Goal: Information Seeking & Learning: Learn about a topic

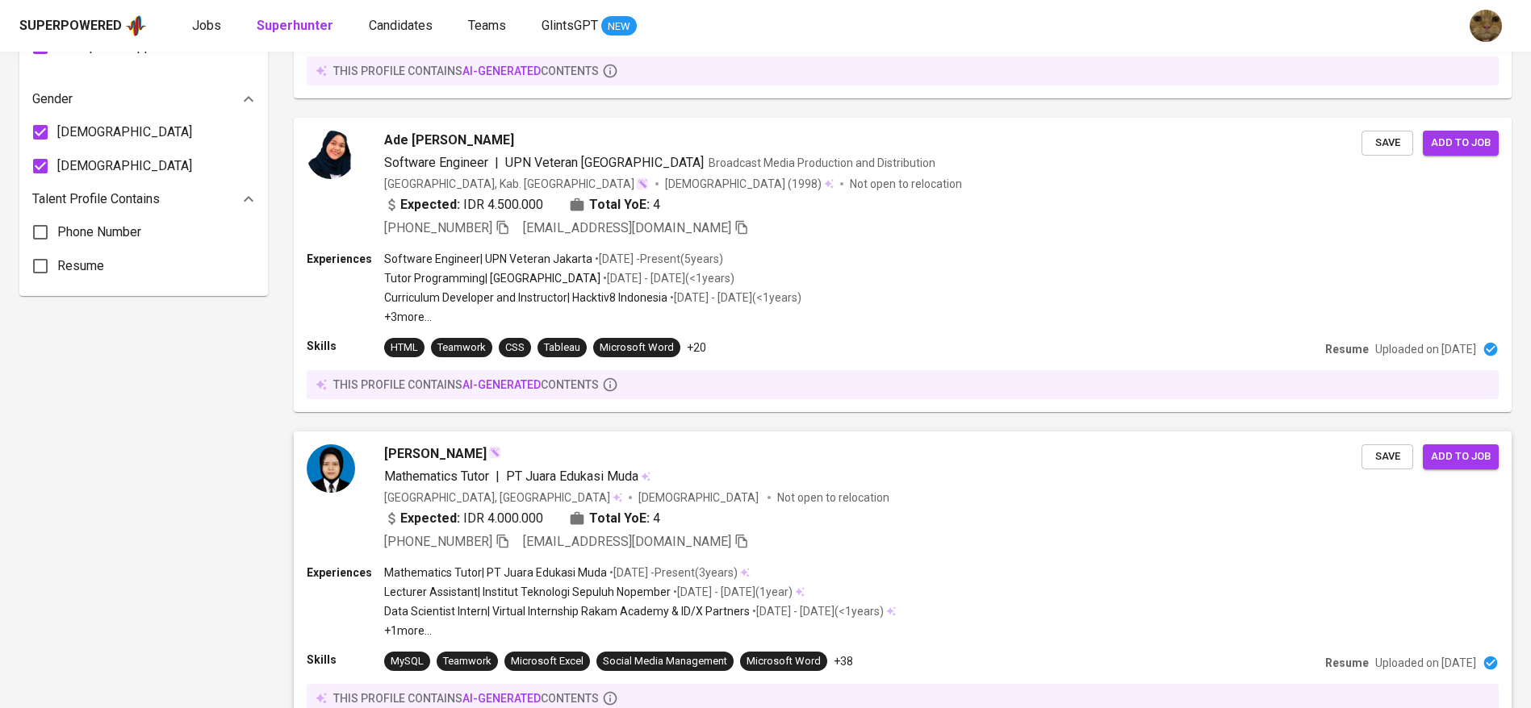
scroll to position [1425, 0]
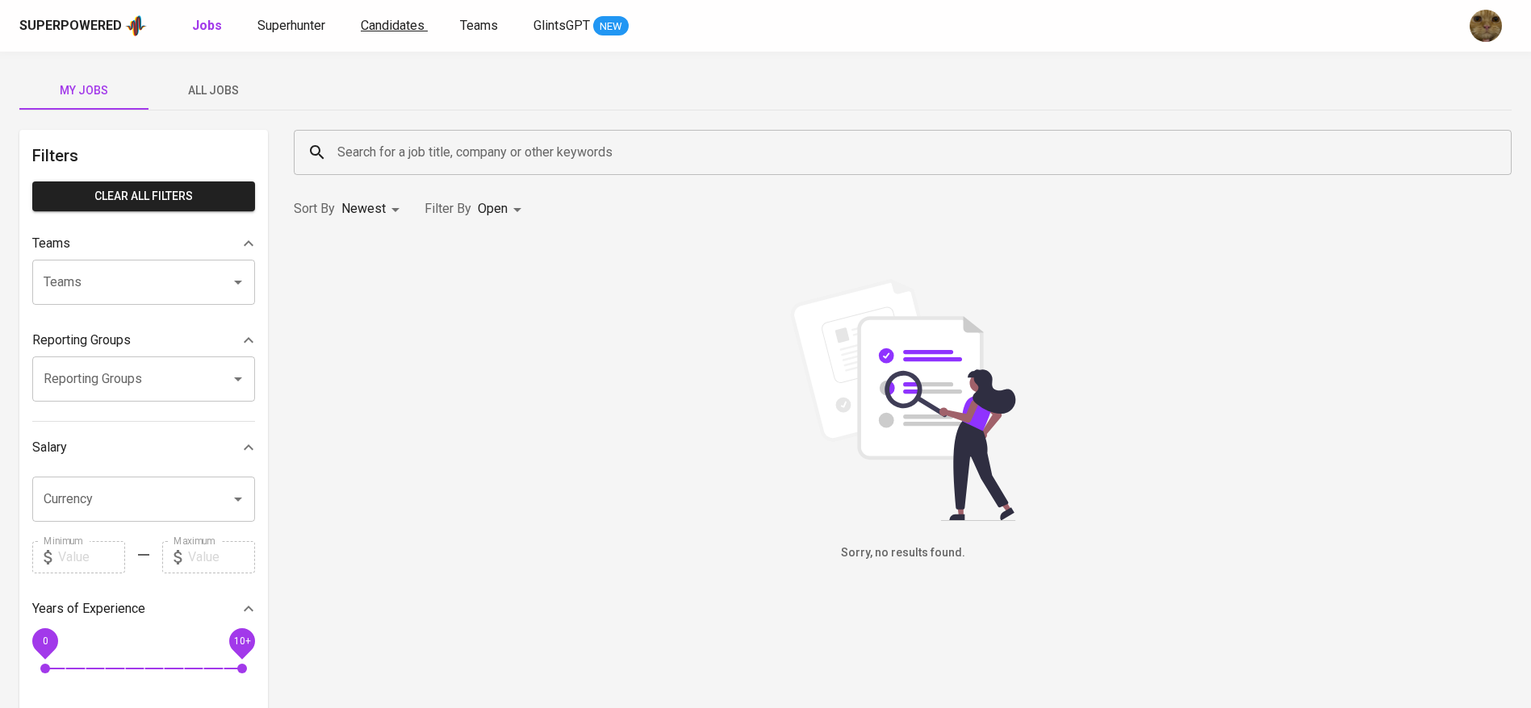
click at [387, 31] on span "Candidates" at bounding box center [393, 25] width 64 height 15
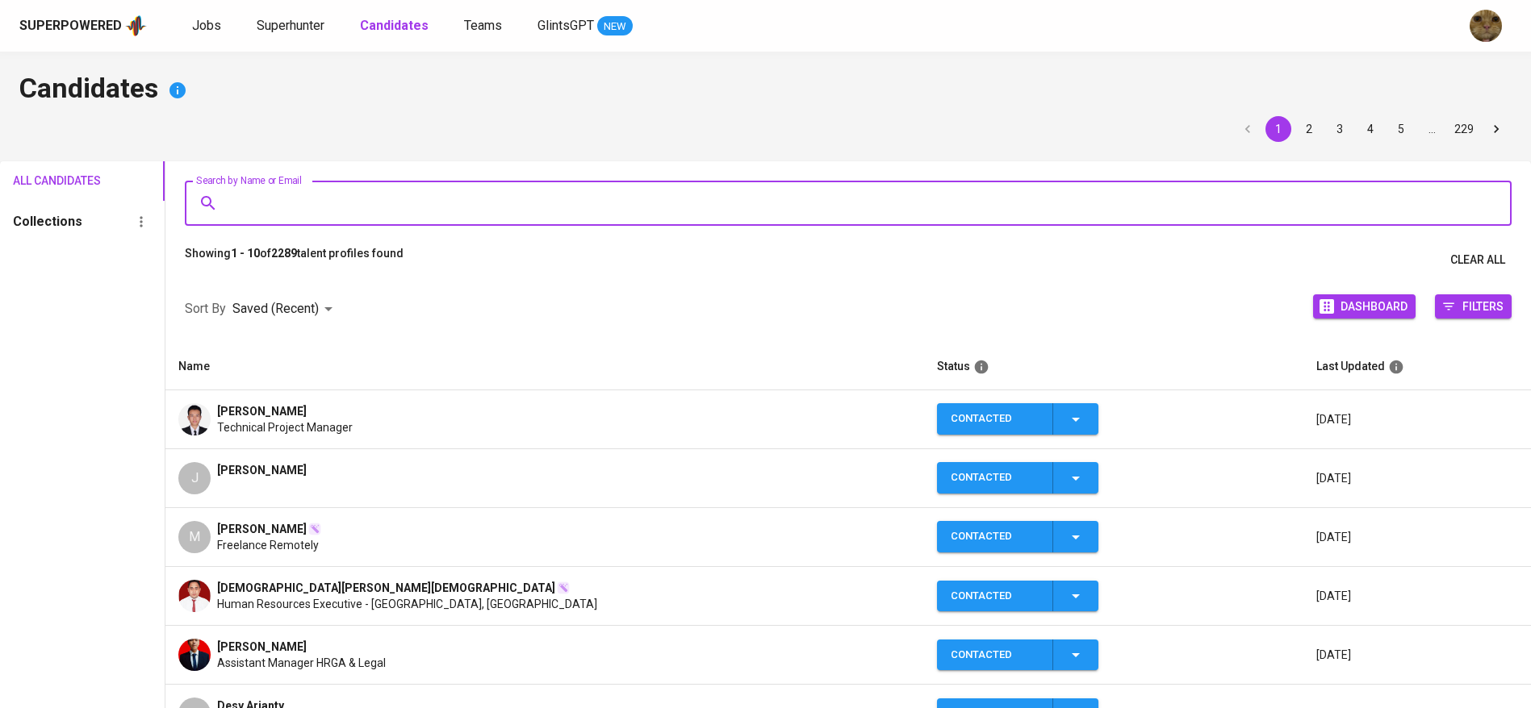
click at [259, 192] on input "Search by Name or Email" at bounding box center [851, 203] width 1255 height 31
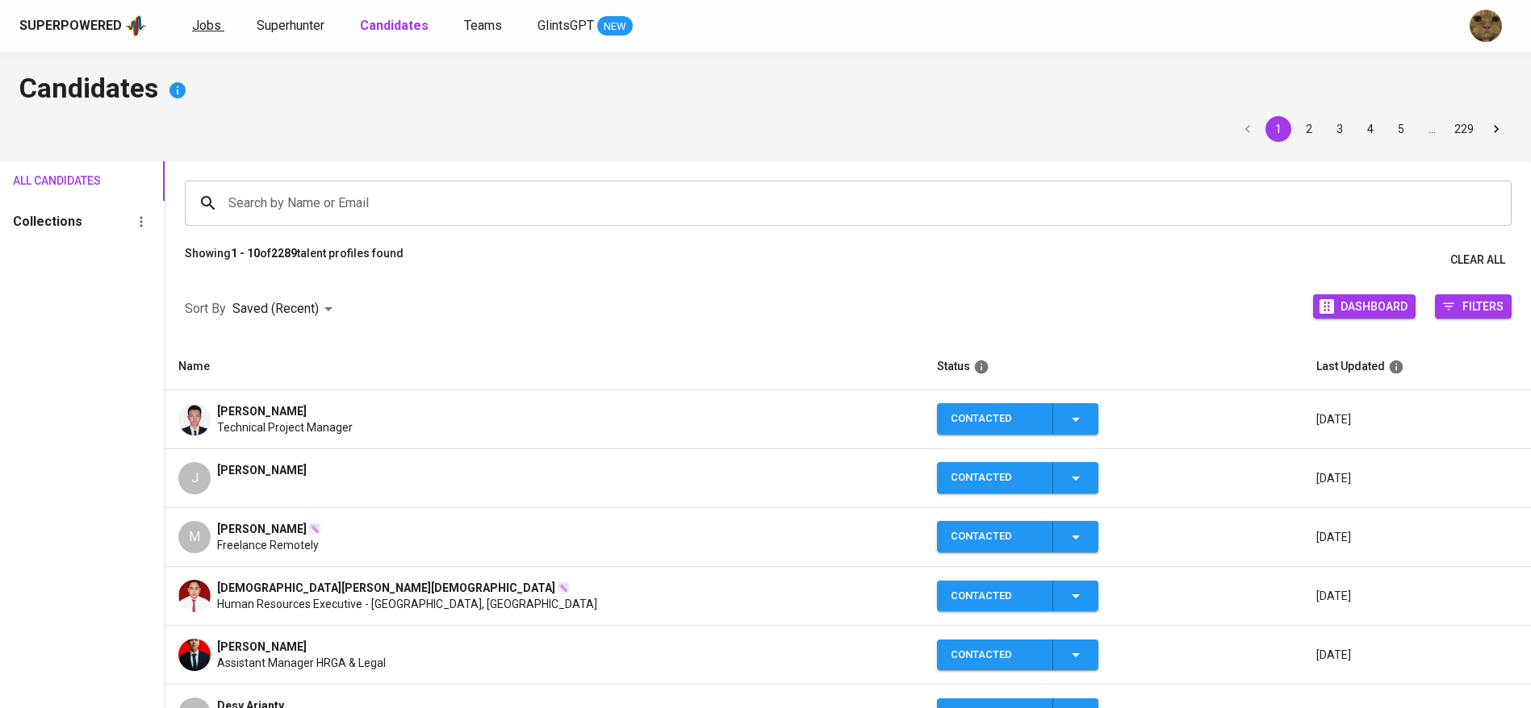
click at [202, 31] on span "Jobs" at bounding box center [206, 25] width 29 height 15
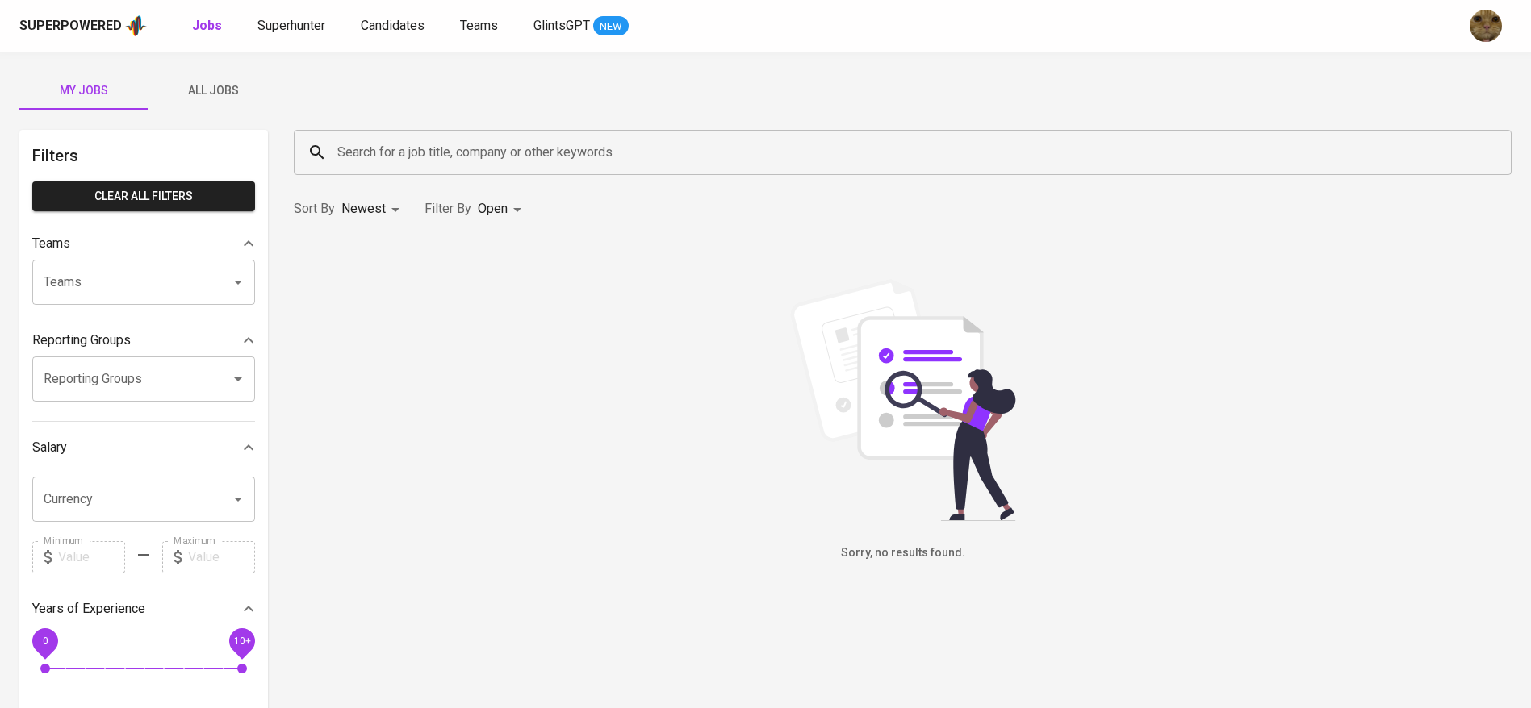
click at [205, 71] on button "All Jobs" at bounding box center [212, 90] width 129 height 39
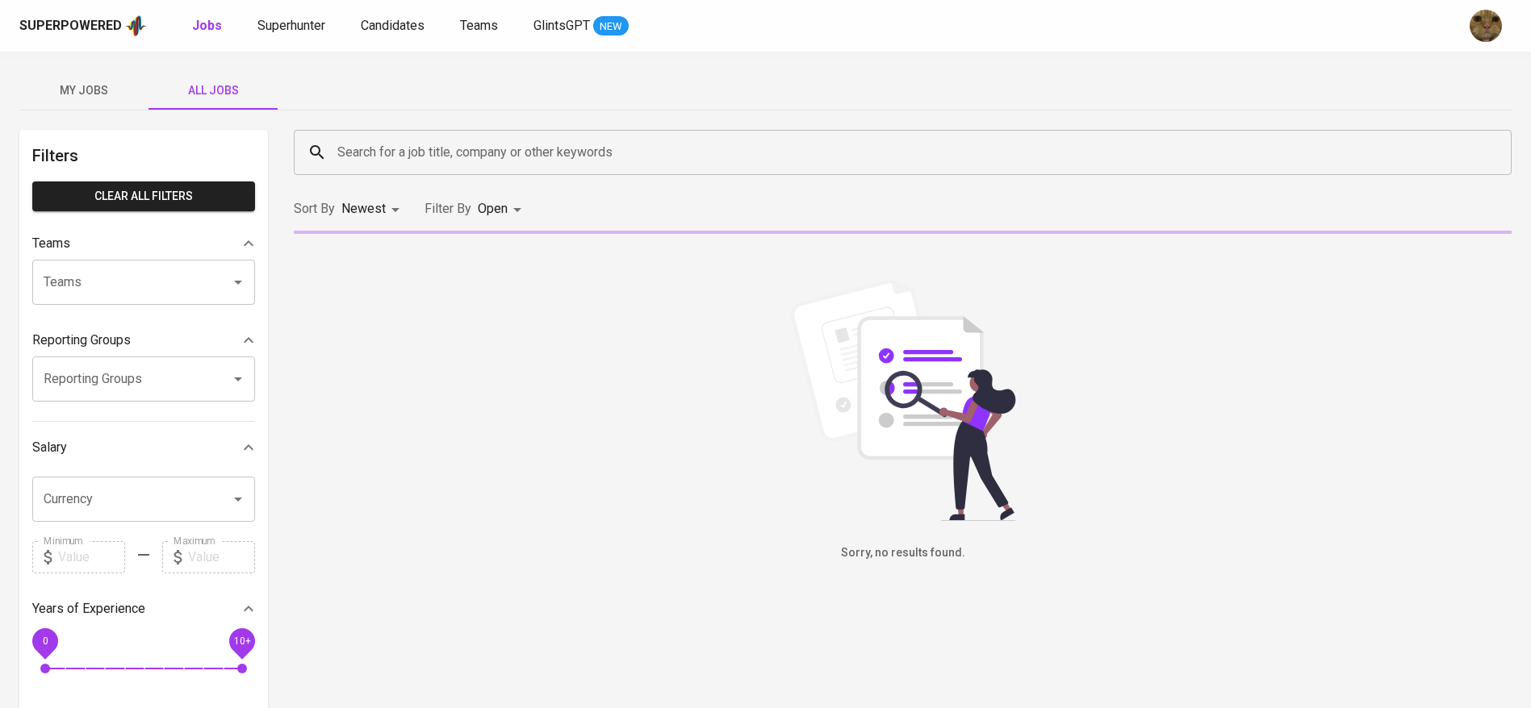
click at [409, 148] on input "Search for a job title, company or other keywords" at bounding box center [906, 152] width 1147 height 31
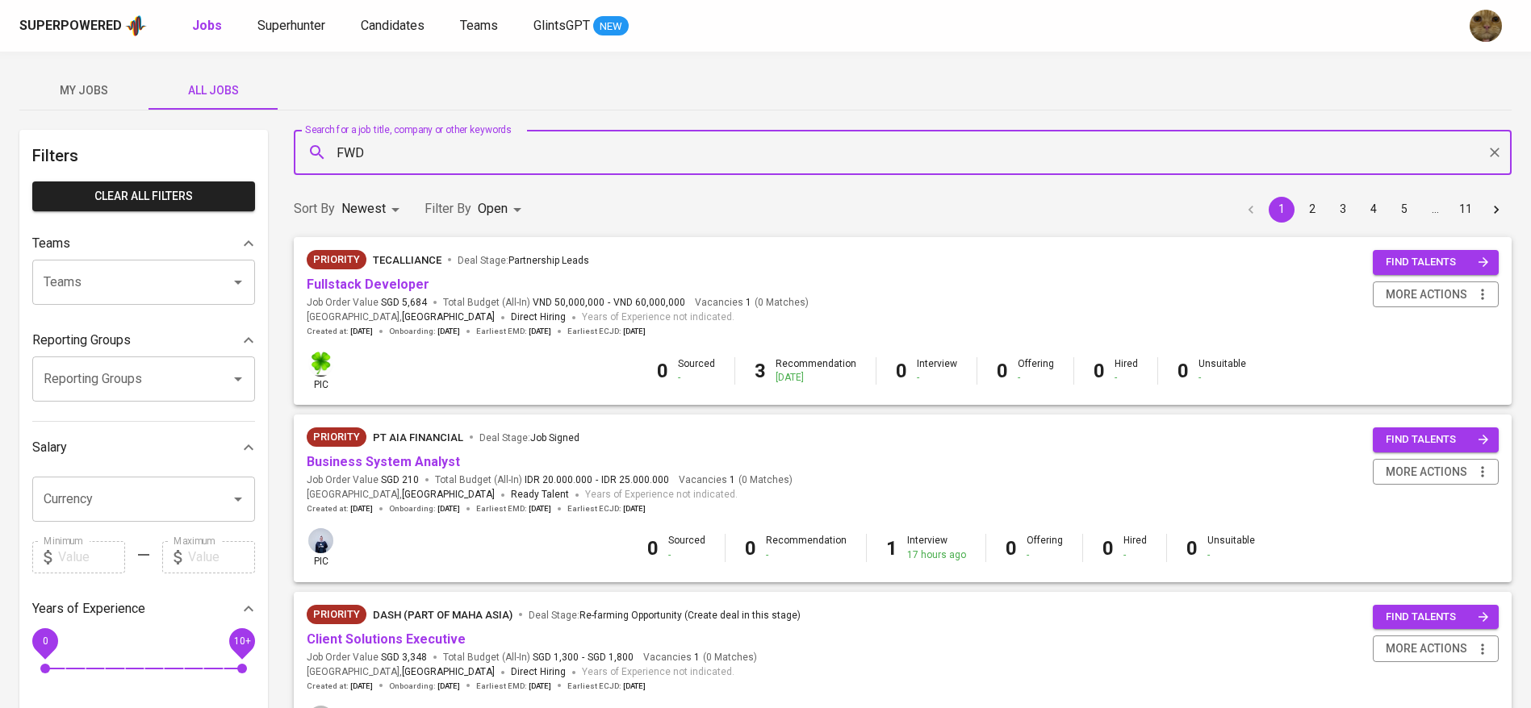
type input "FWD"
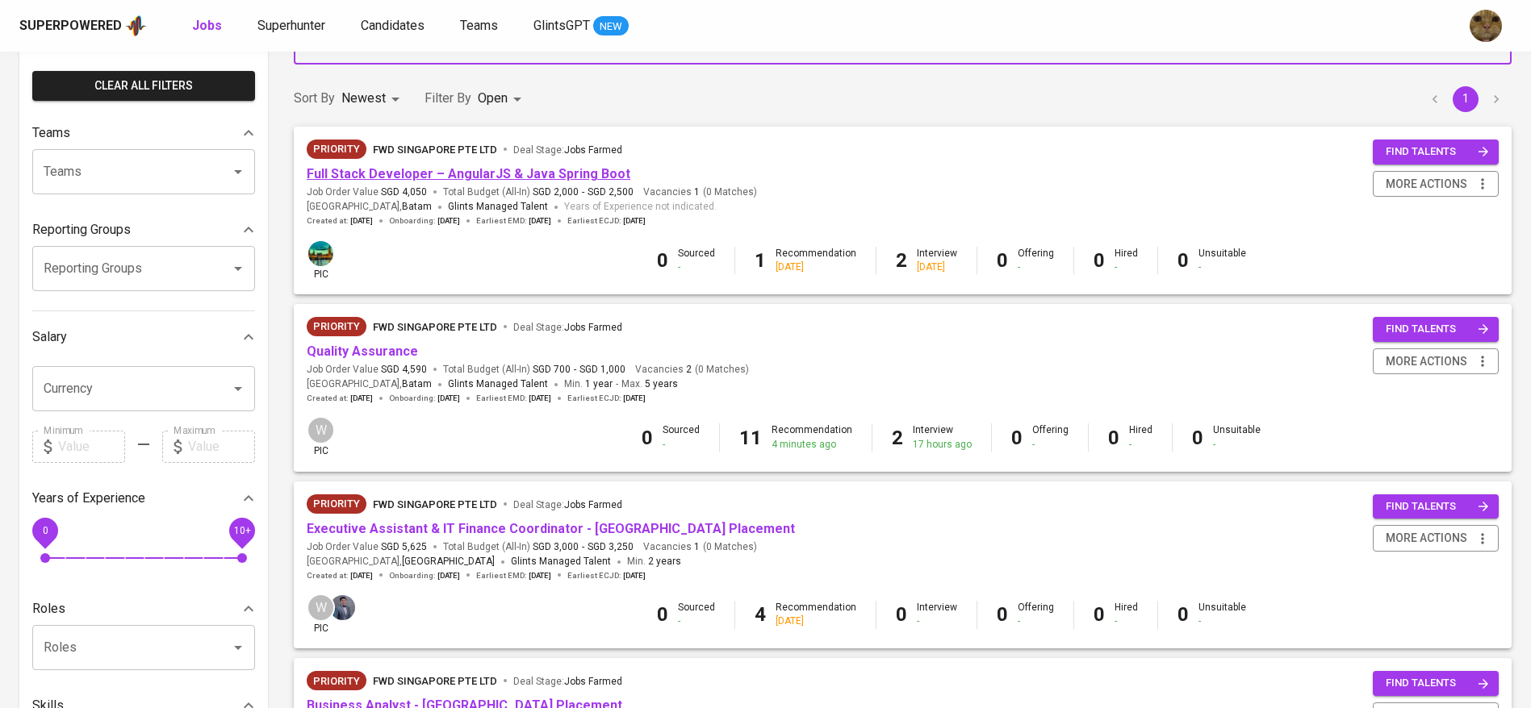
scroll to position [127, 0]
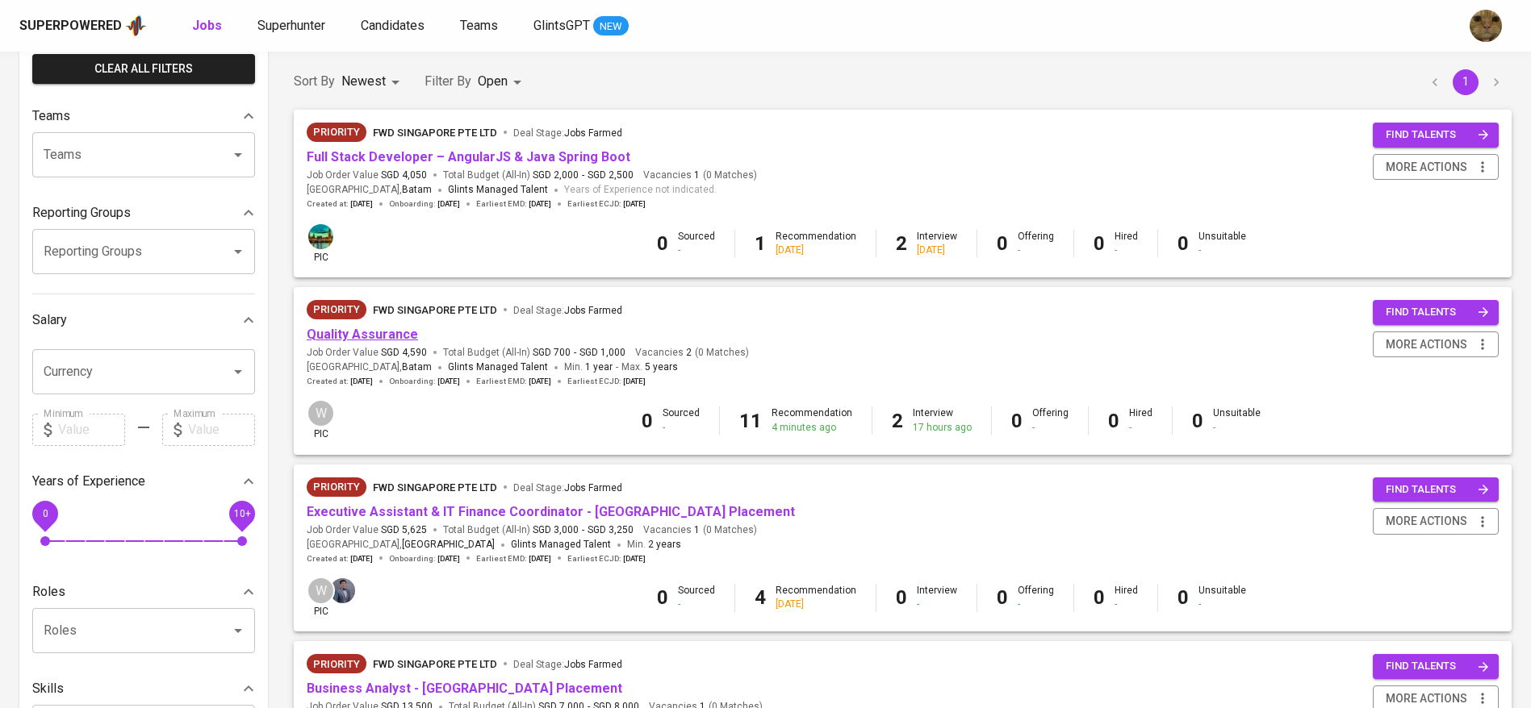
click at [328, 328] on link "Quality Assurance" at bounding box center [362, 334] width 111 height 15
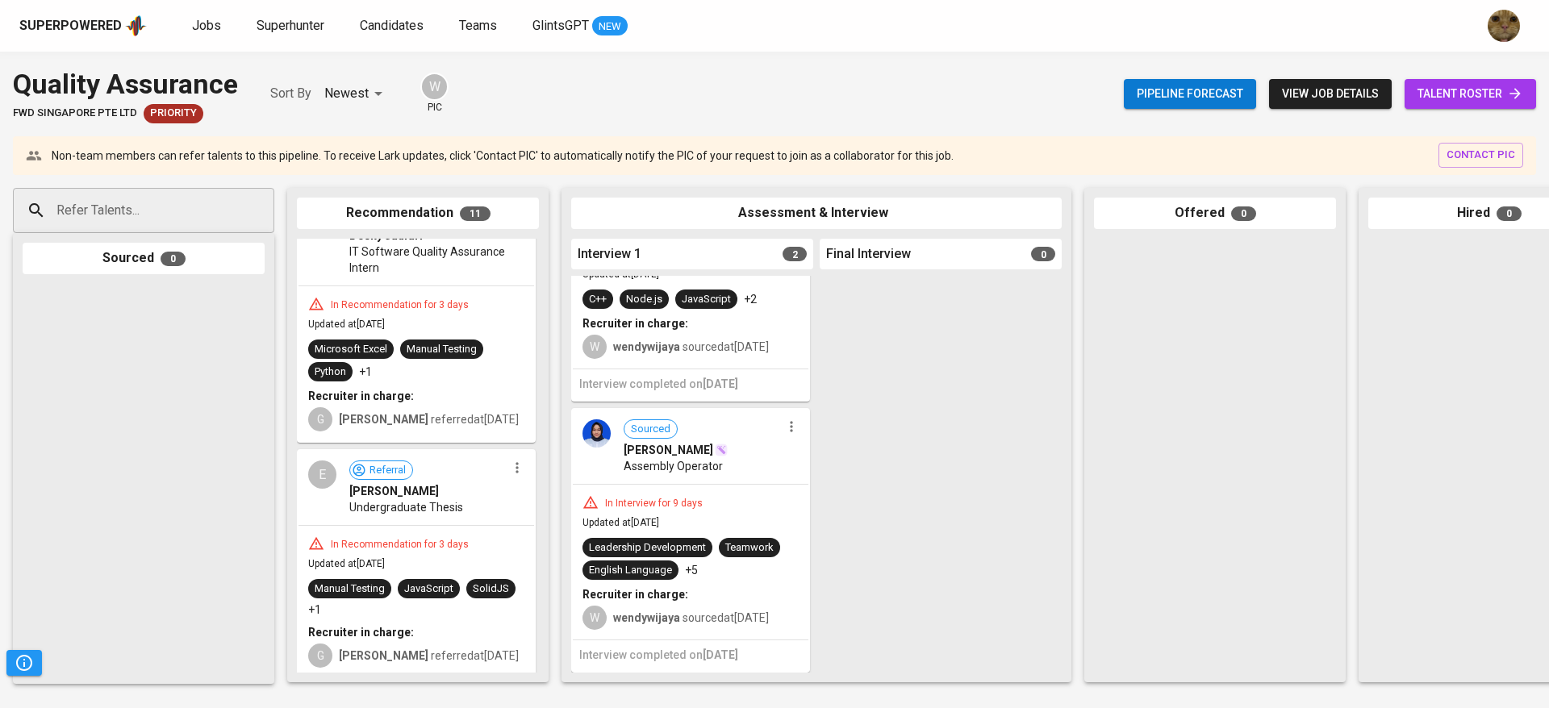
scroll to position [484, 0]
click at [1438, 92] on span "talent roster" at bounding box center [1471, 94] width 106 height 20
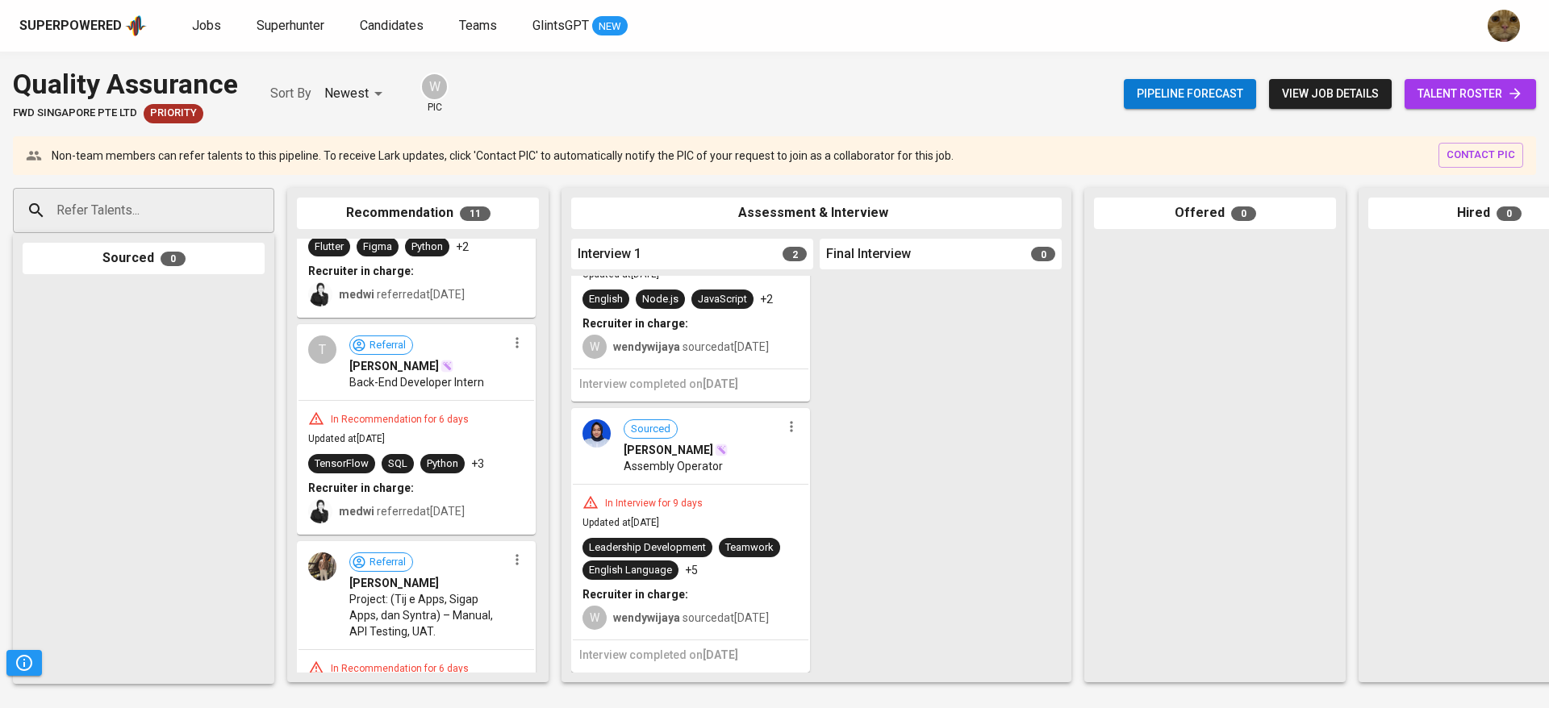
scroll to position [2091, 0]
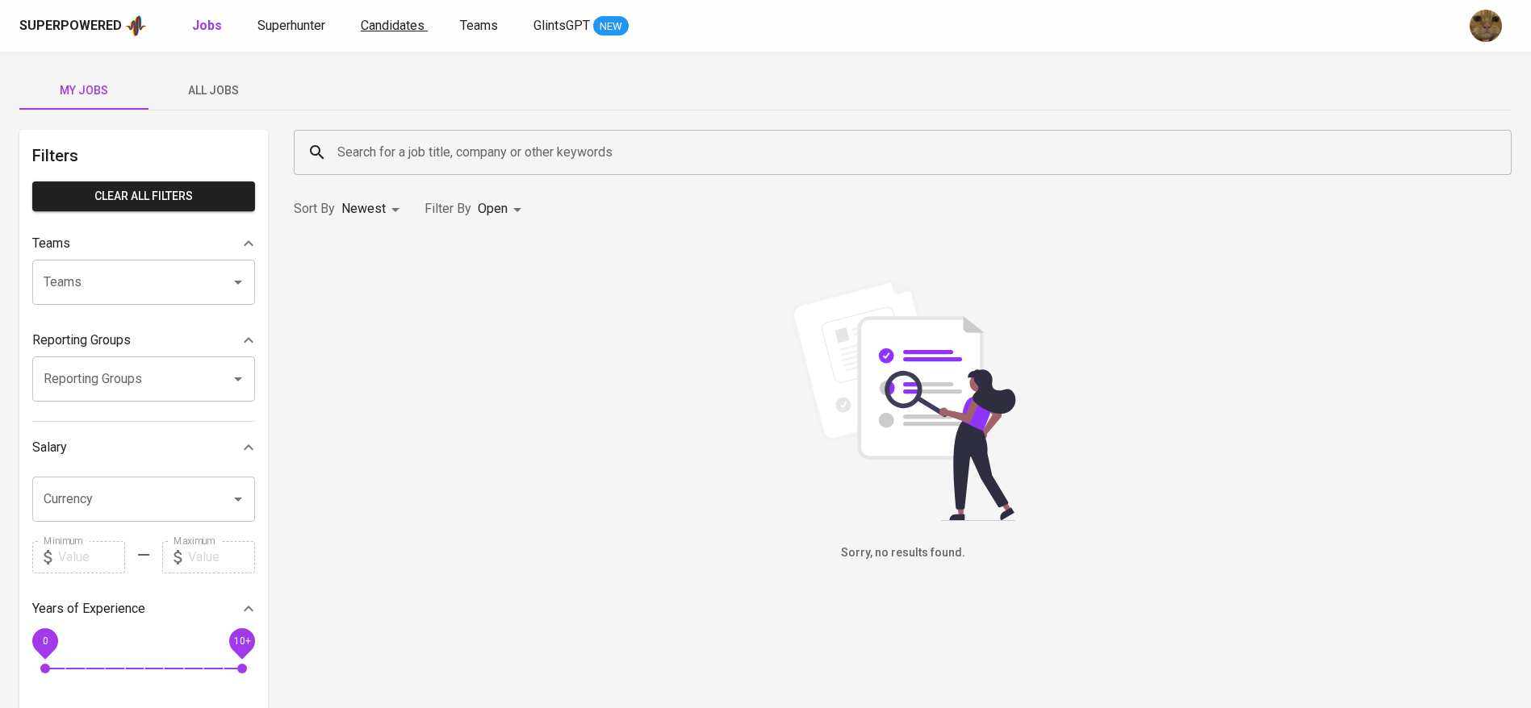
click at [424, 22] on link "Candidates" at bounding box center [394, 26] width 67 height 20
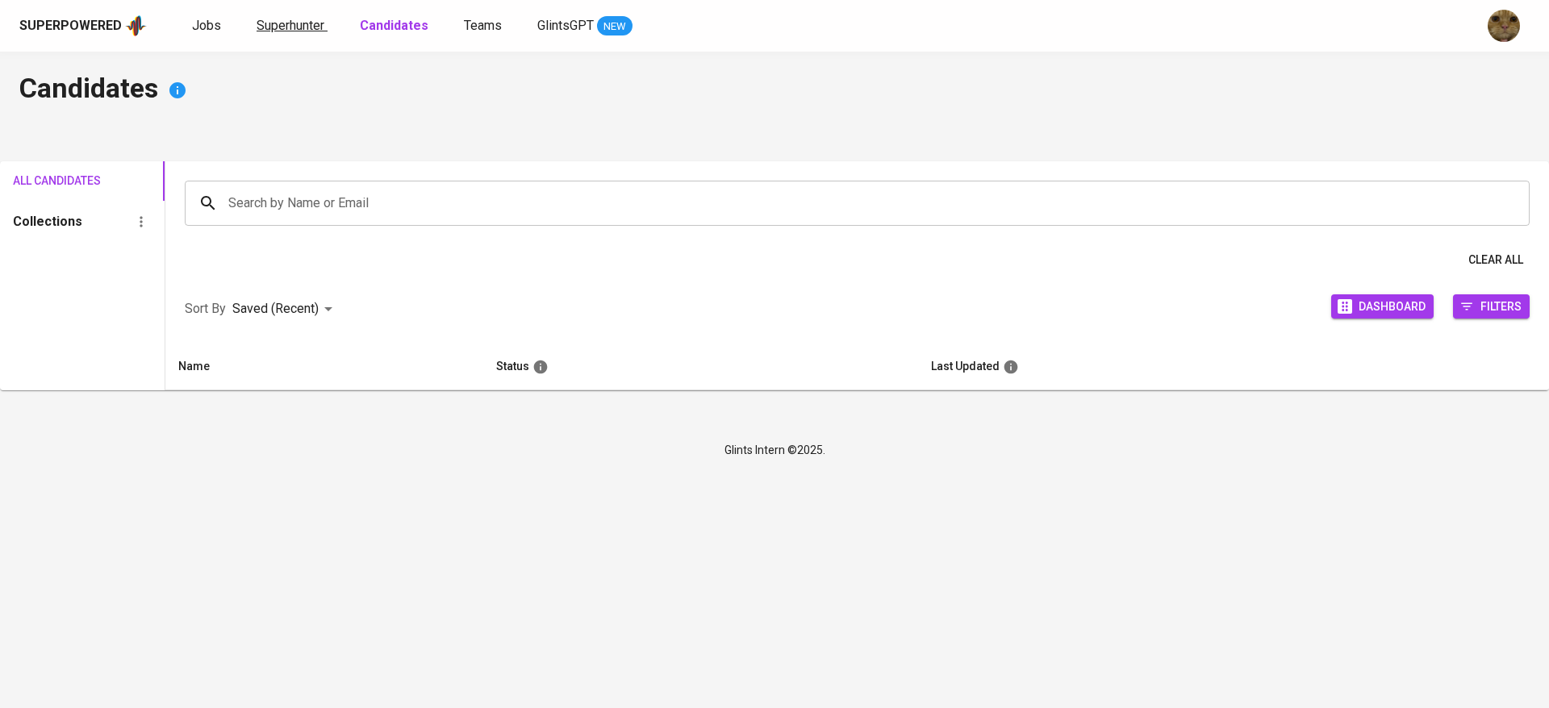
click at [300, 27] on span "Superhunter" at bounding box center [291, 25] width 68 height 15
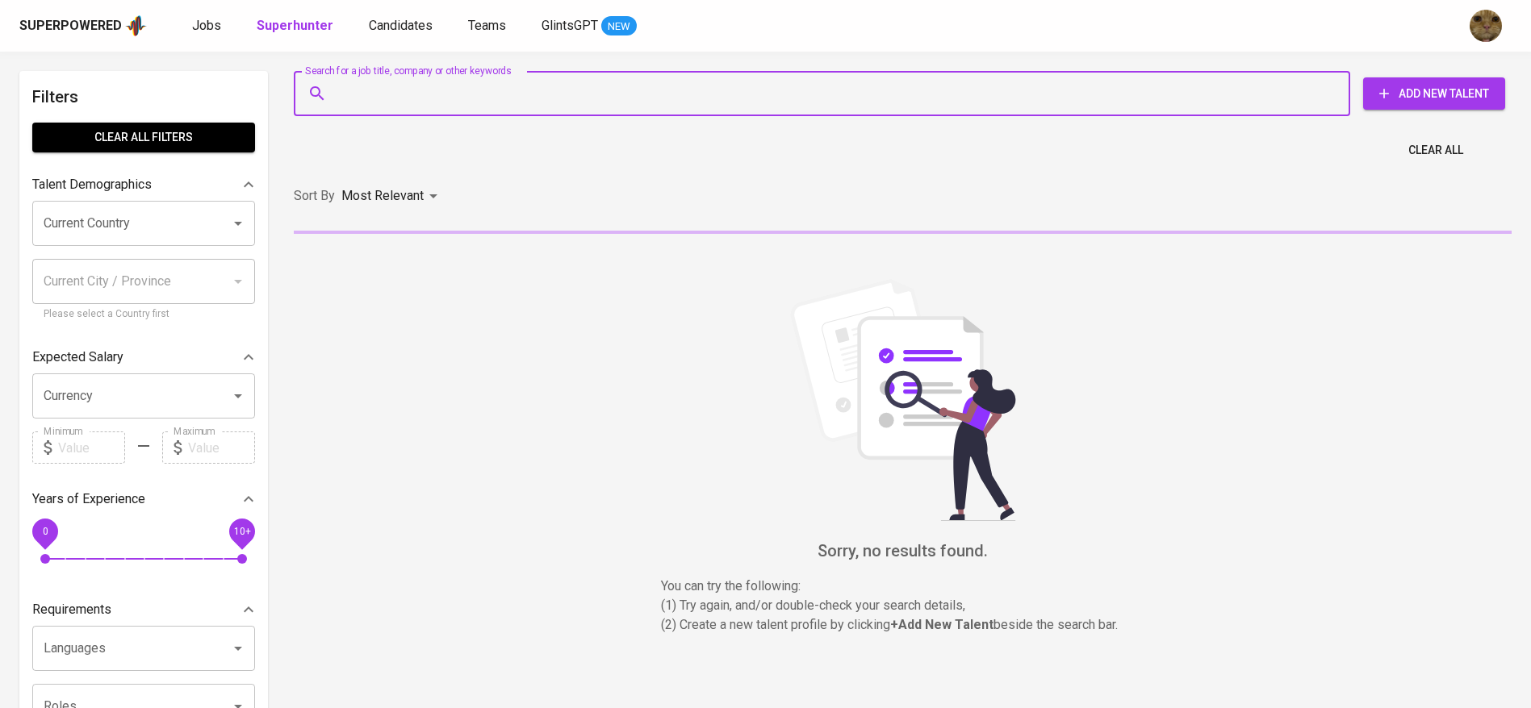
click at [354, 108] on input "Search for a job title, company or other keywords" at bounding box center [825, 93] width 985 height 31
paste input "Mohammad Kevin Ahimsa"
type input "Mohammad Kevin Ahimsa"
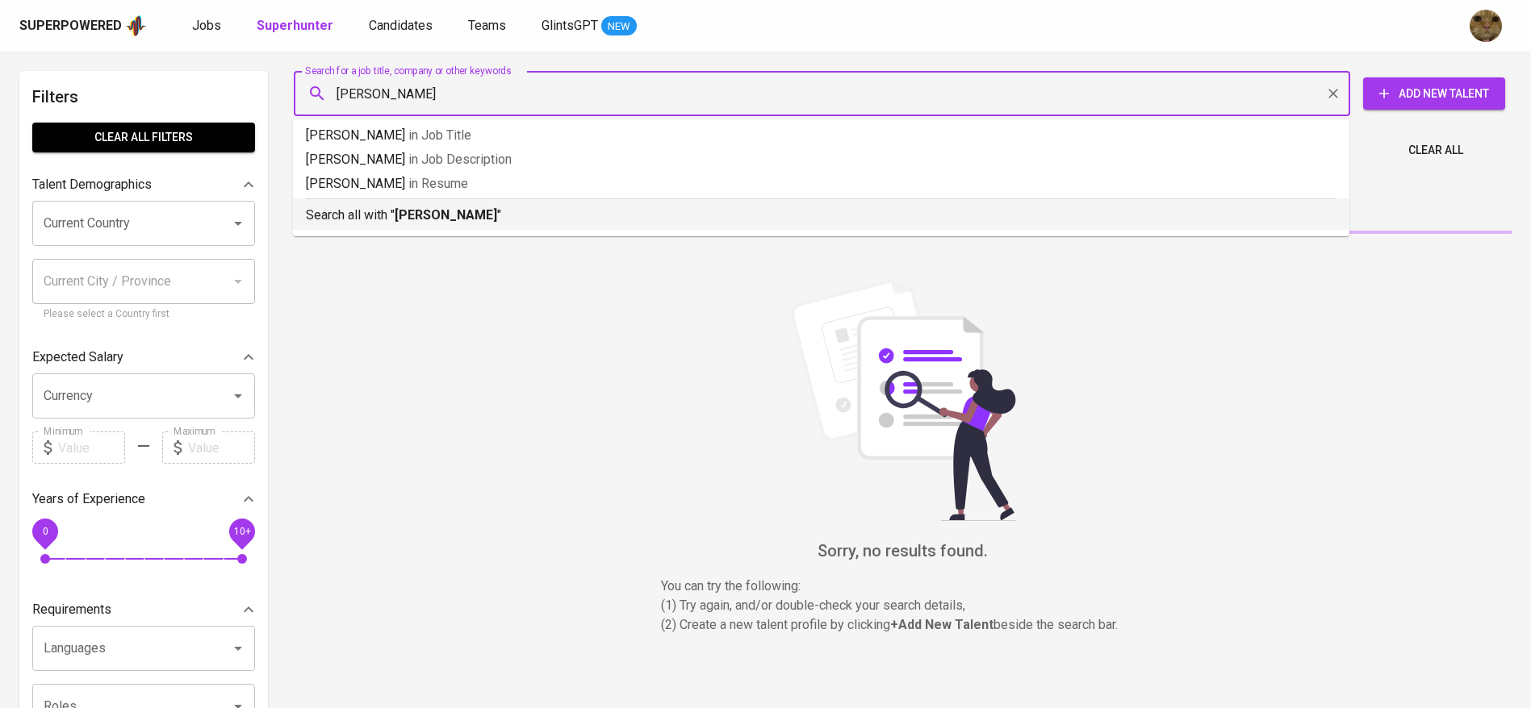
click at [433, 203] on div "Search all with " Mohammad Kevin Ahimsa "" at bounding box center [821, 211] width 1030 height 27
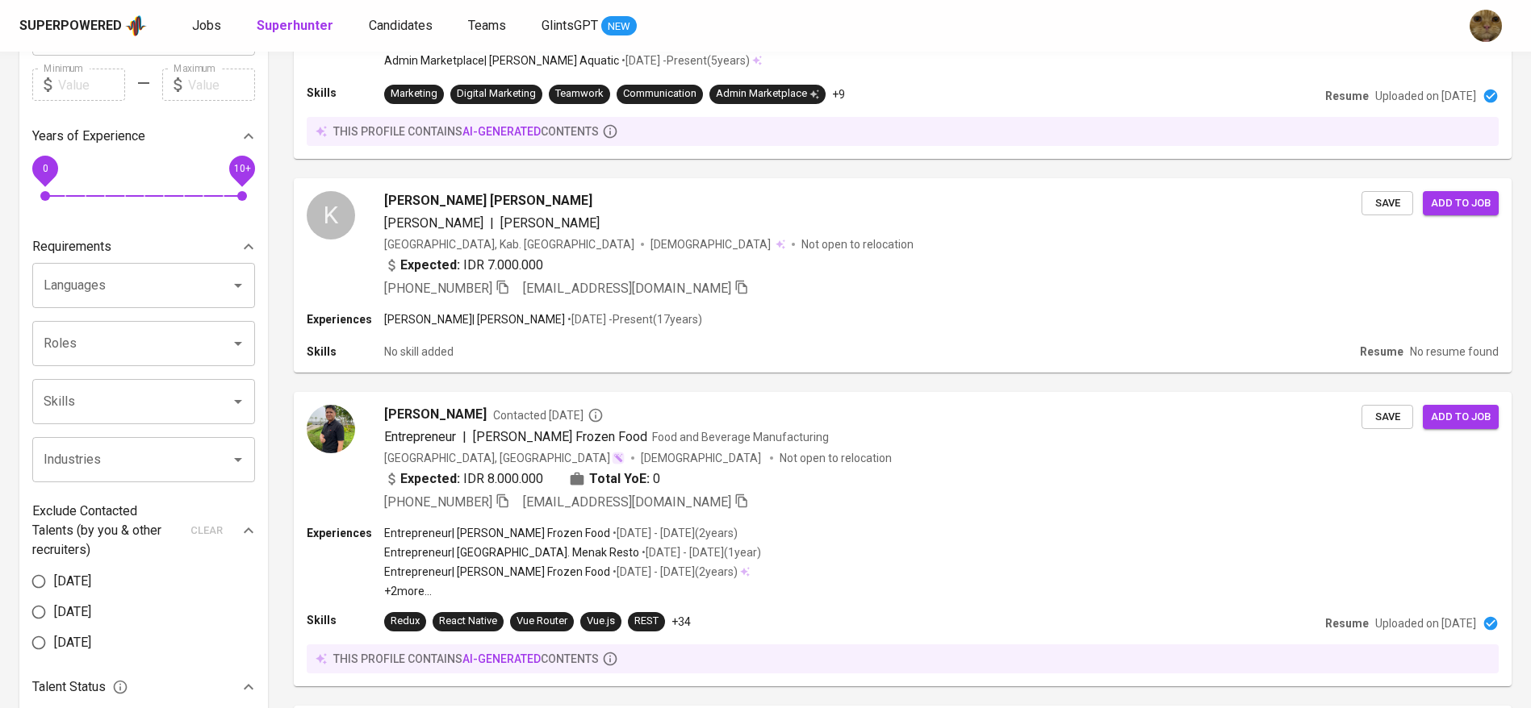
scroll to position [1628, 0]
